Goal: Task Accomplishment & Management: Manage account settings

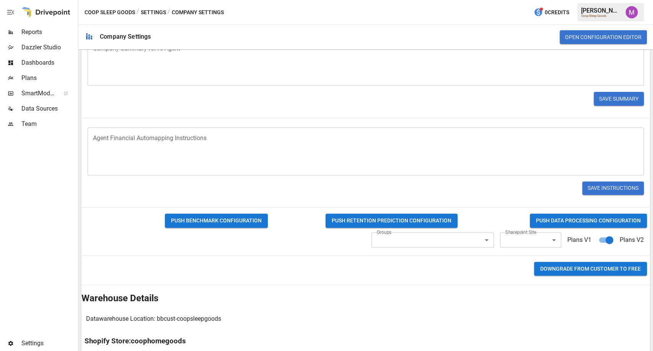
scroll to position [214, 0]
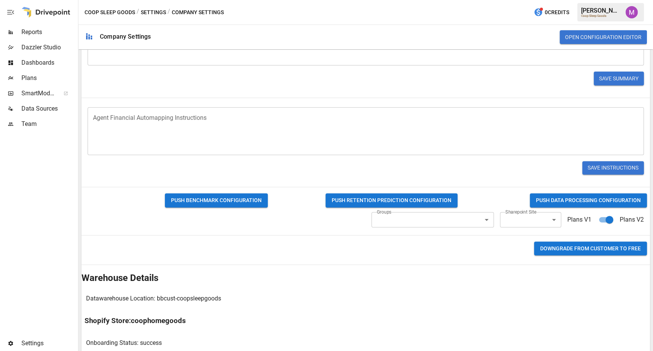
click at [511, 0] on body "Reports Dazzler Studio Dashboards Plans SmartModel ™ Data Sources Team Settings…" at bounding box center [326, 0] width 653 height 0
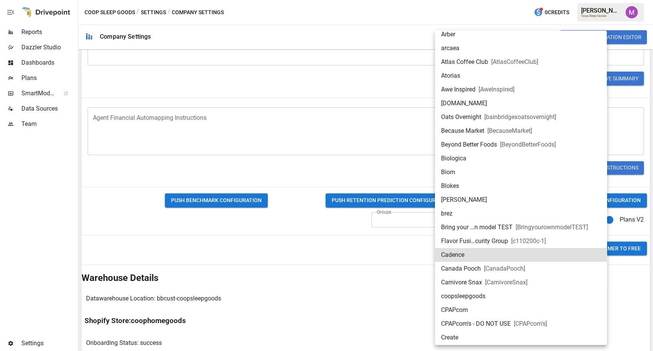
scroll to position [34, 0]
click at [475, 297] on span "coopsleepgoods" at bounding box center [463, 295] width 44 height 9
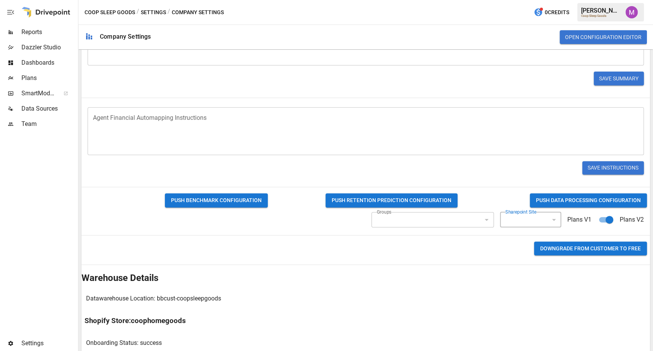
type input "**********"
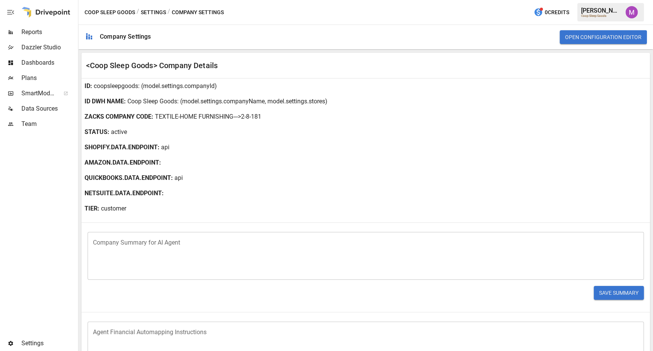
scroll to position [272, 0]
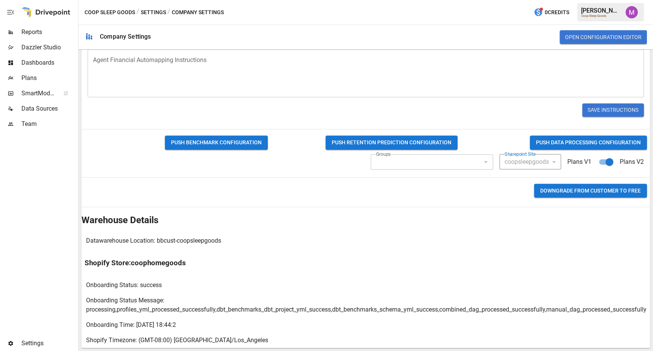
click at [25, 77] on span "Plans" at bounding box center [48, 77] width 55 height 9
